Goal: Information Seeking & Learning: Learn about a topic

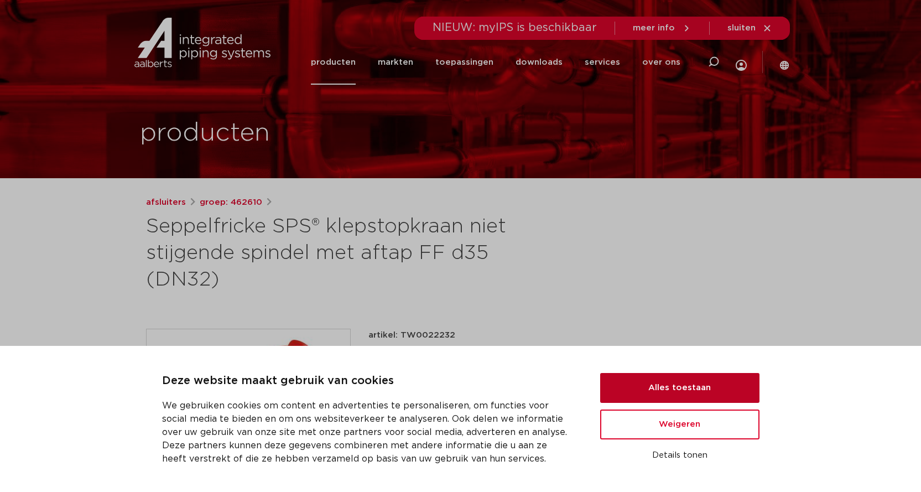
click at [647, 377] on button "Alles toestaan" at bounding box center [679, 388] width 159 height 30
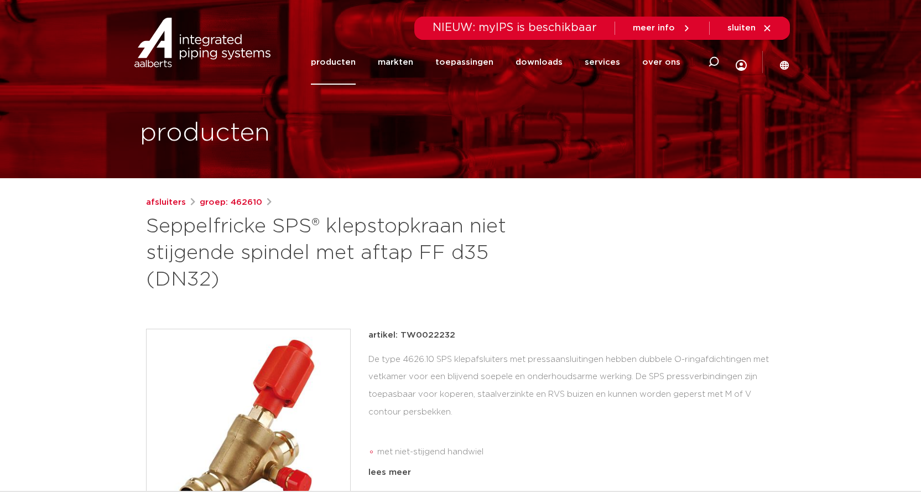
click at [342, 62] on link "producten" at bounding box center [333, 62] width 45 height 45
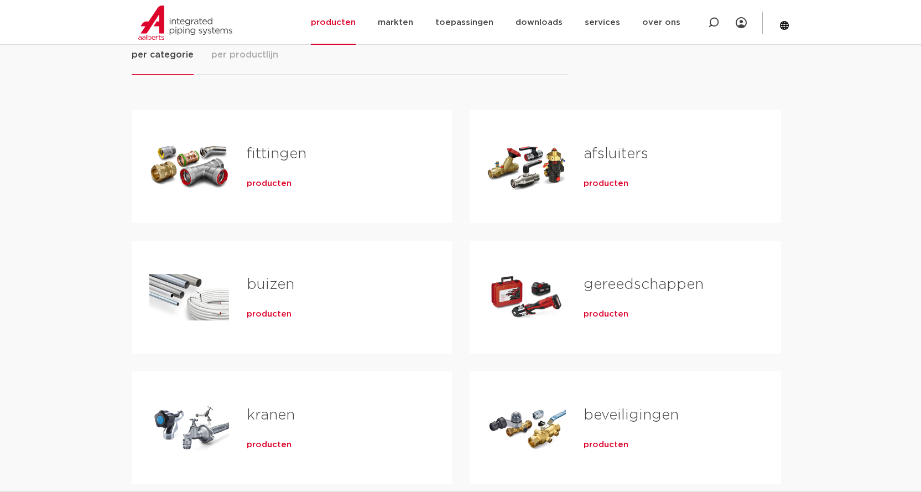
scroll to position [221, 0]
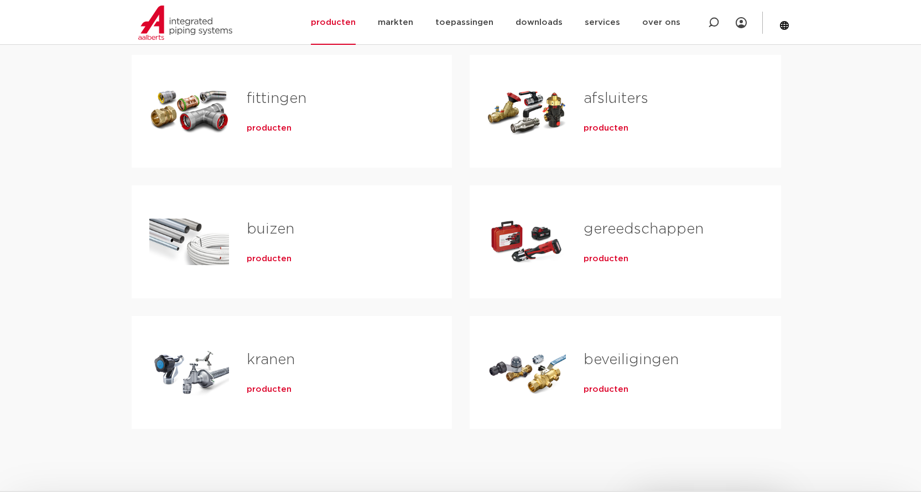
click at [607, 129] on span "producten" at bounding box center [605, 128] width 45 height 11
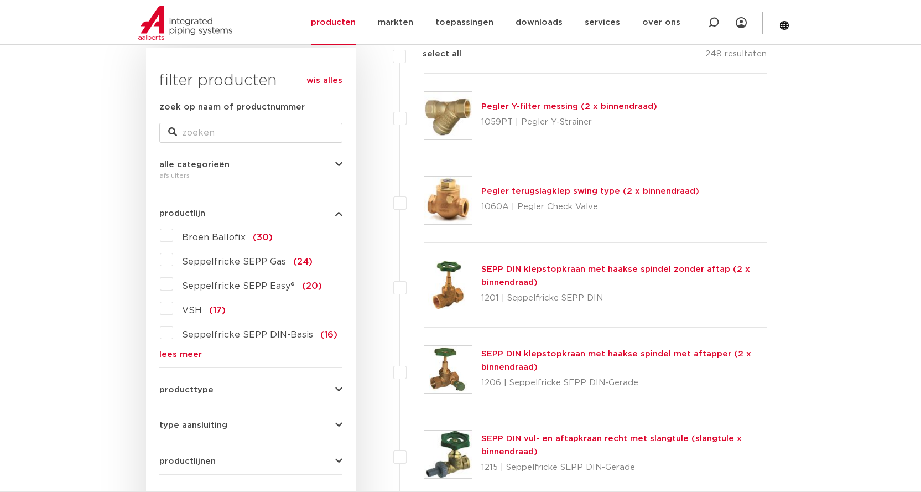
scroll to position [221, 0]
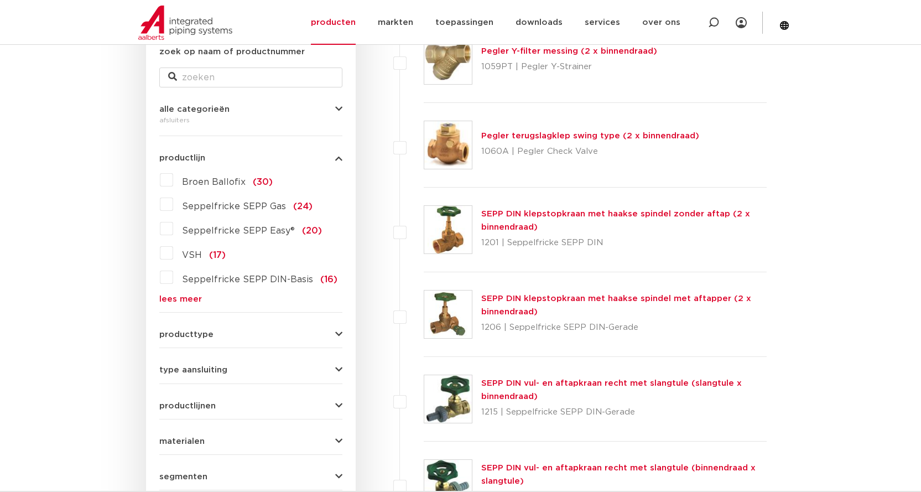
click at [337, 331] on icon "button" at bounding box center [338, 334] width 7 height 8
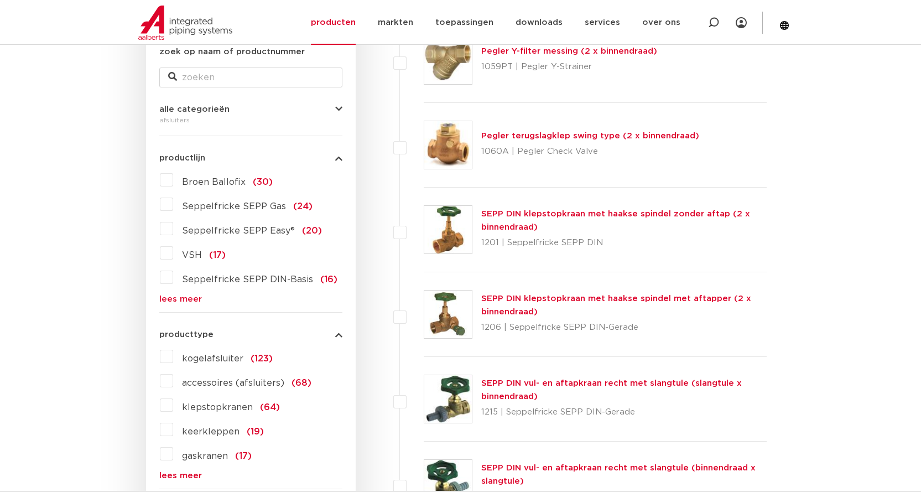
click at [173, 401] on label "klepstopkranen (64)" at bounding box center [226, 405] width 107 height 18
click at [0, 0] on input "klepstopkranen (64)" at bounding box center [0, 0] width 0 height 0
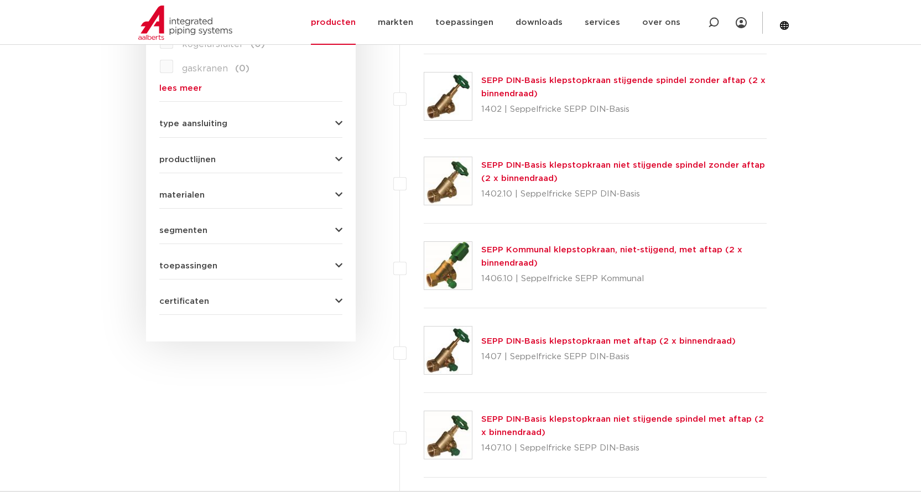
scroll to position [387, 0]
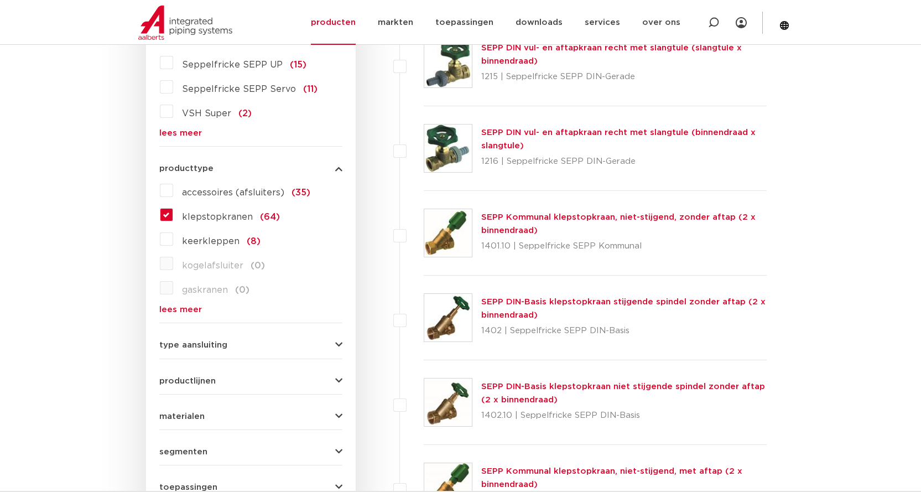
click at [173, 211] on label "klepstopkranen (64)" at bounding box center [226, 215] width 107 height 18
click at [0, 0] on input "klepstopkranen (64)" at bounding box center [0, 0] width 0 height 0
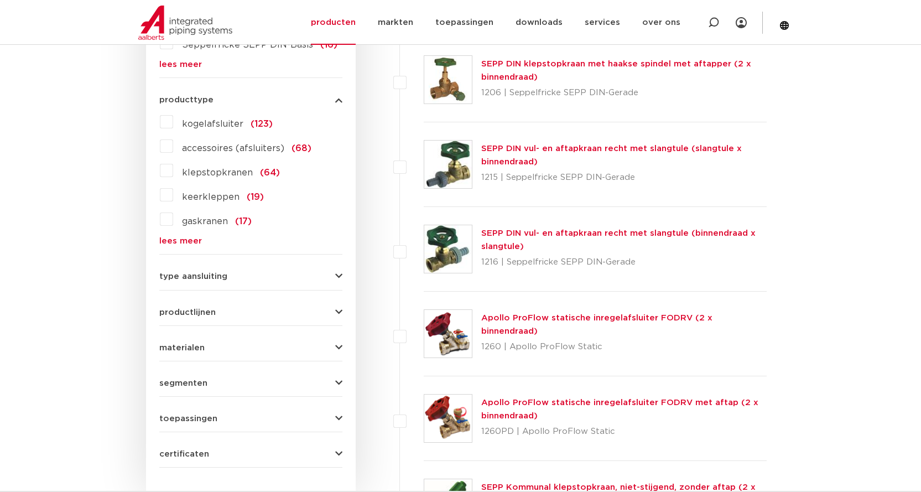
scroll to position [511, 0]
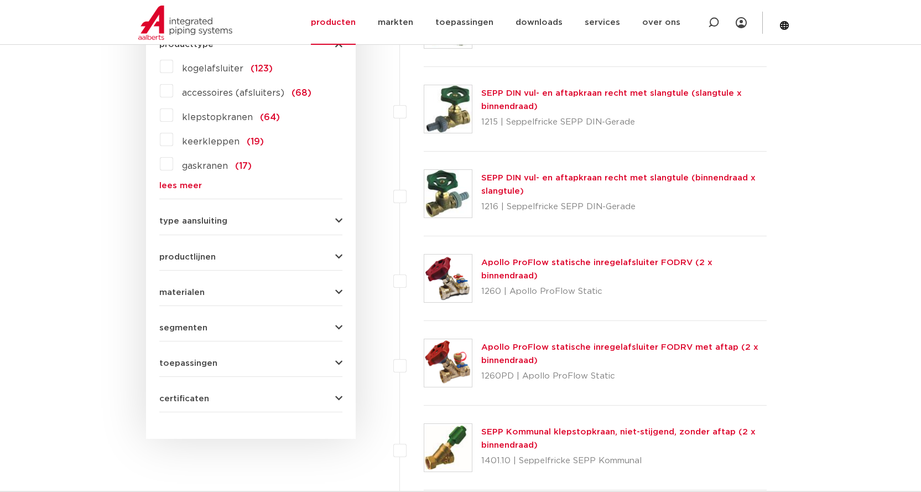
click at [340, 291] on icon "button" at bounding box center [338, 292] width 7 height 8
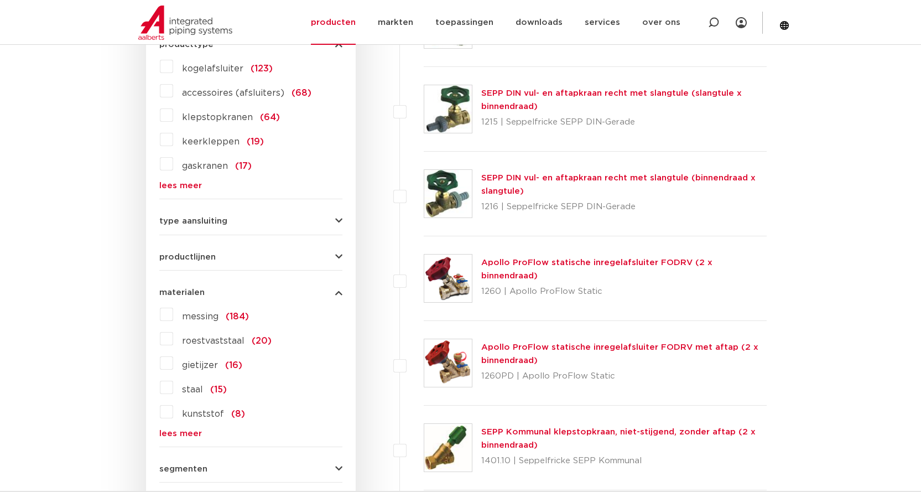
click at [173, 316] on label "messing (184)" at bounding box center [211, 314] width 76 height 18
click at [0, 0] on input "messing (184)" at bounding box center [0, 0] width 0 height 0
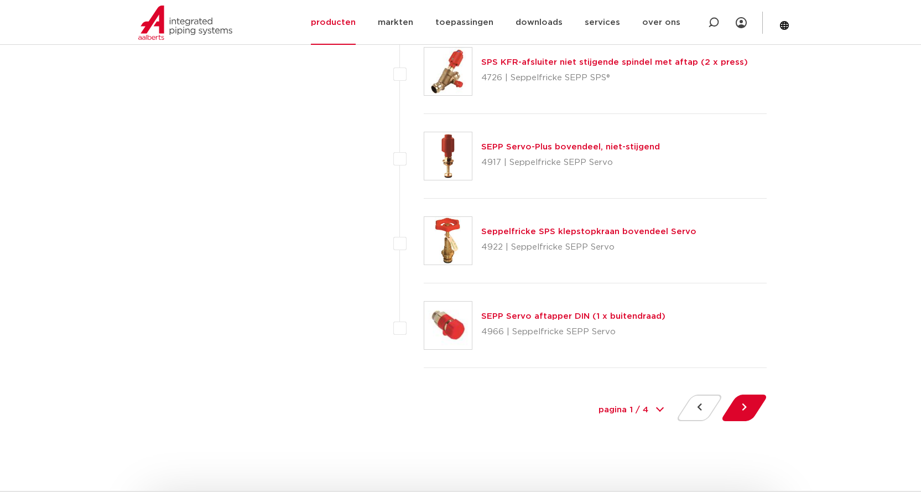
scroll to position [5059, 0]
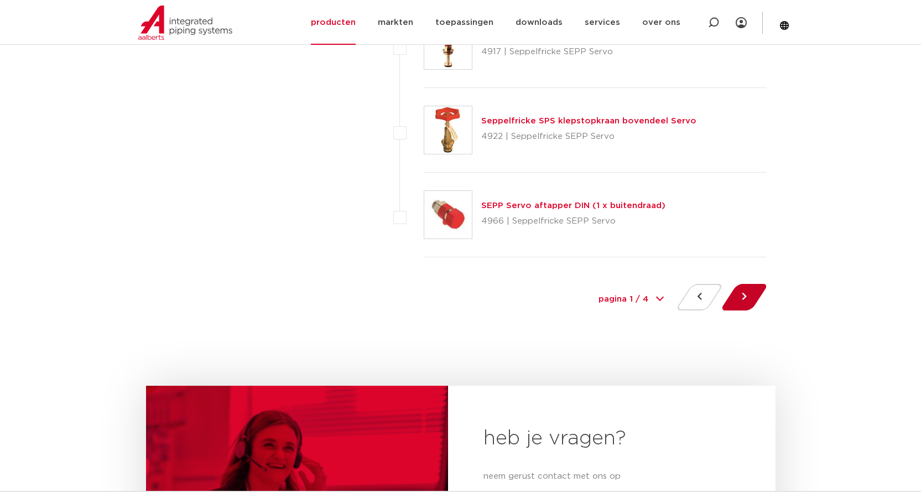
click at [744, 293] on button at bounding box center [744, 297] width 32 height 27
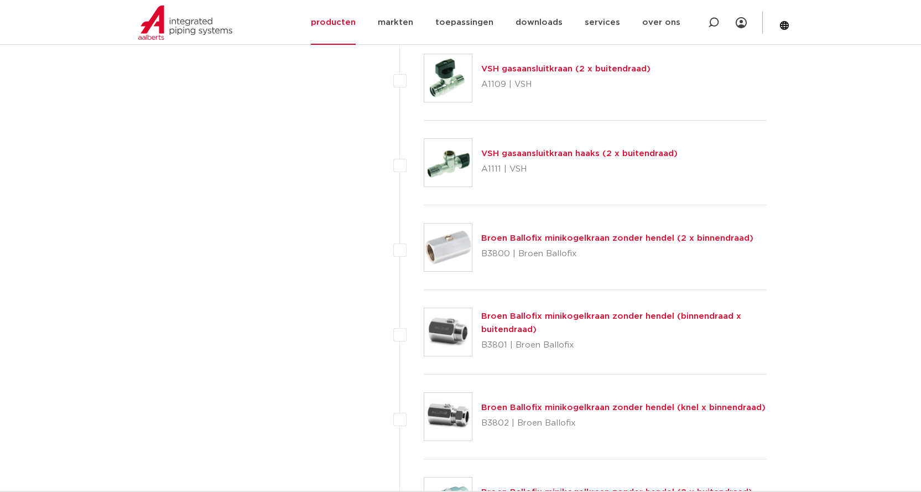
scroll to position [3816, 0]
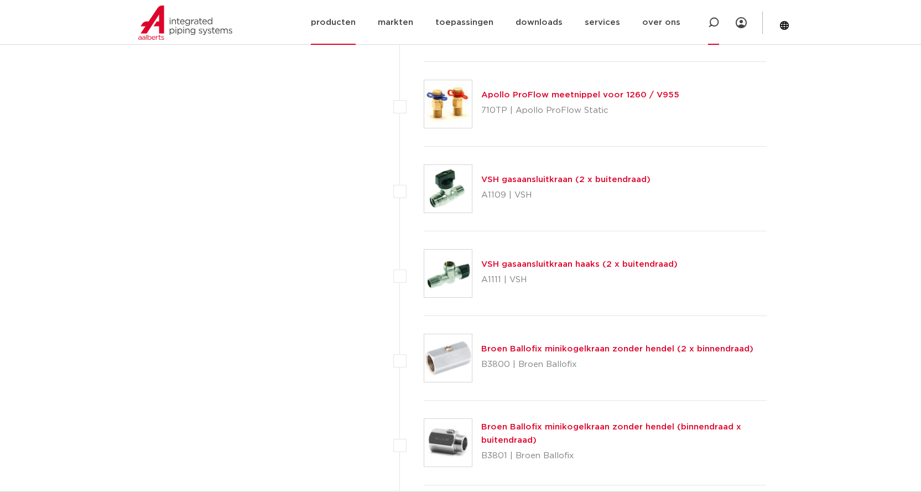
click at [717, 21] on icon at bounding box center [713, 22] width 13 height 13
click button "Zoeken" at bounding box center [0, 0] width 0 height 0
